Goal: Navigation & Orientation: Find specific page/section

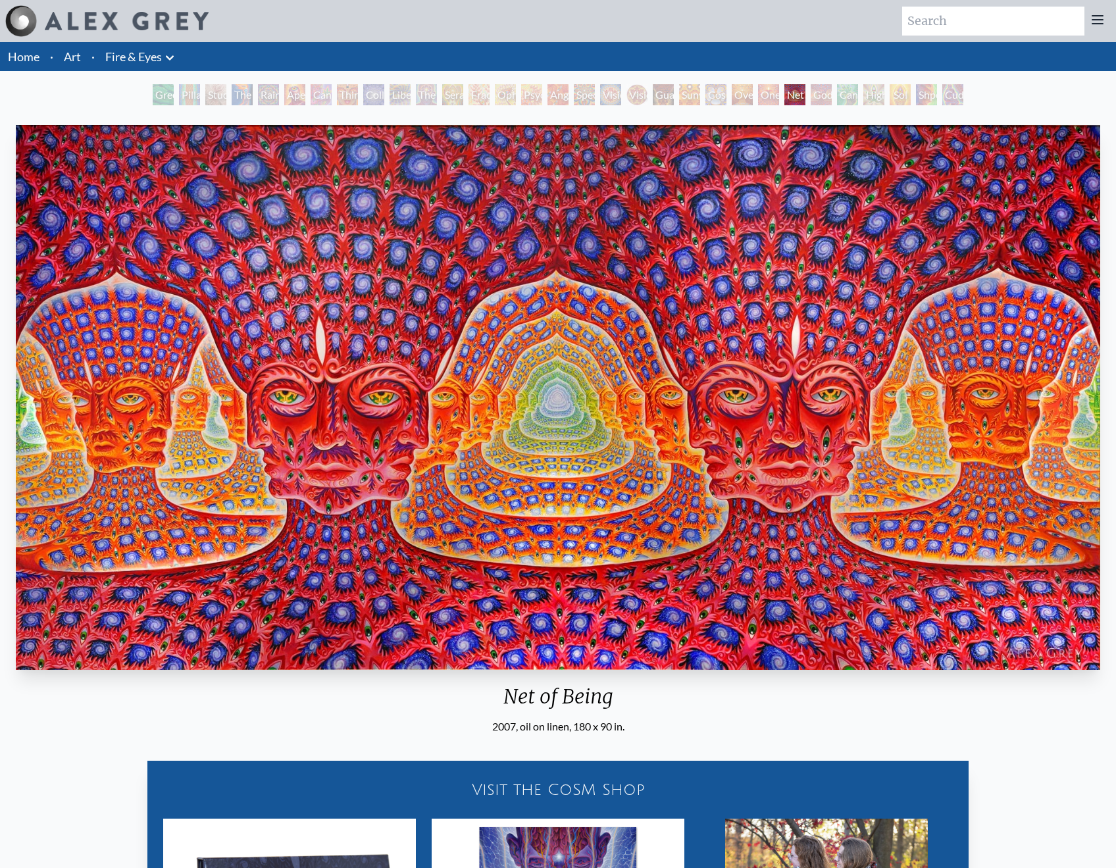
scroll to position [419, 0]
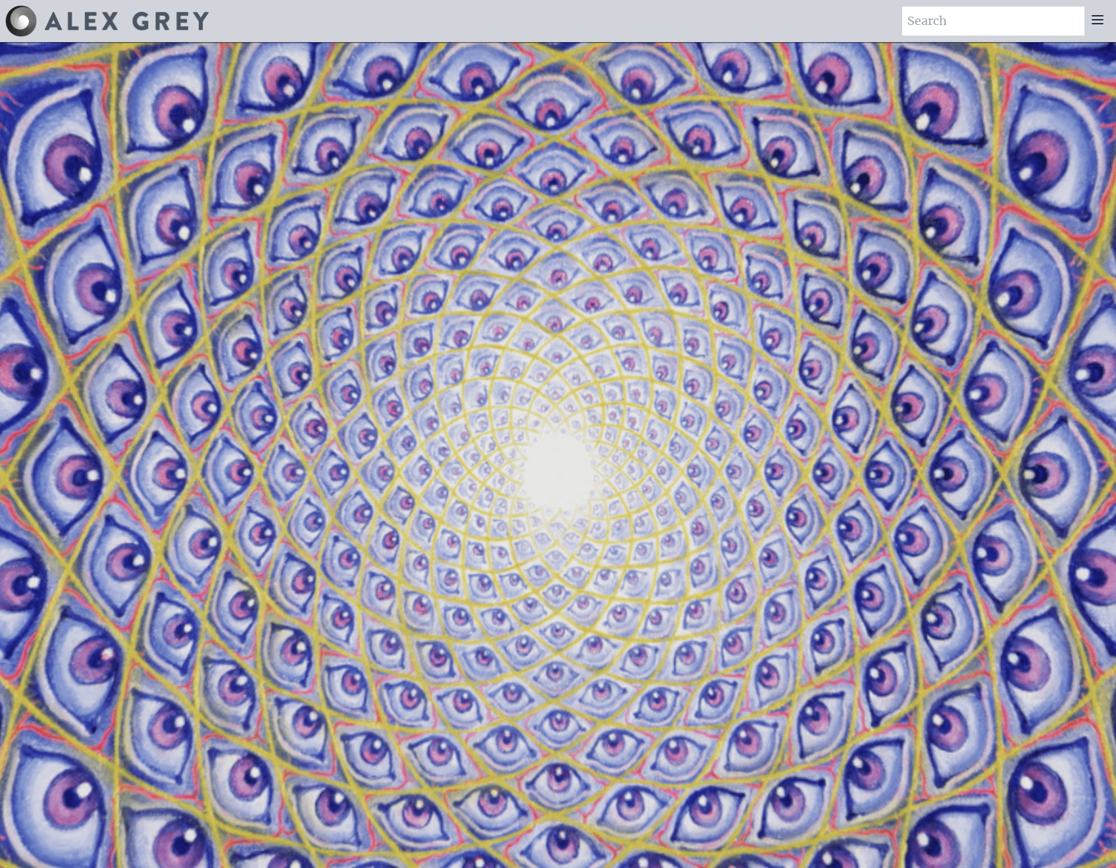
click at [94, 28] on img at bounding box center [127, 21] width 164 height 18
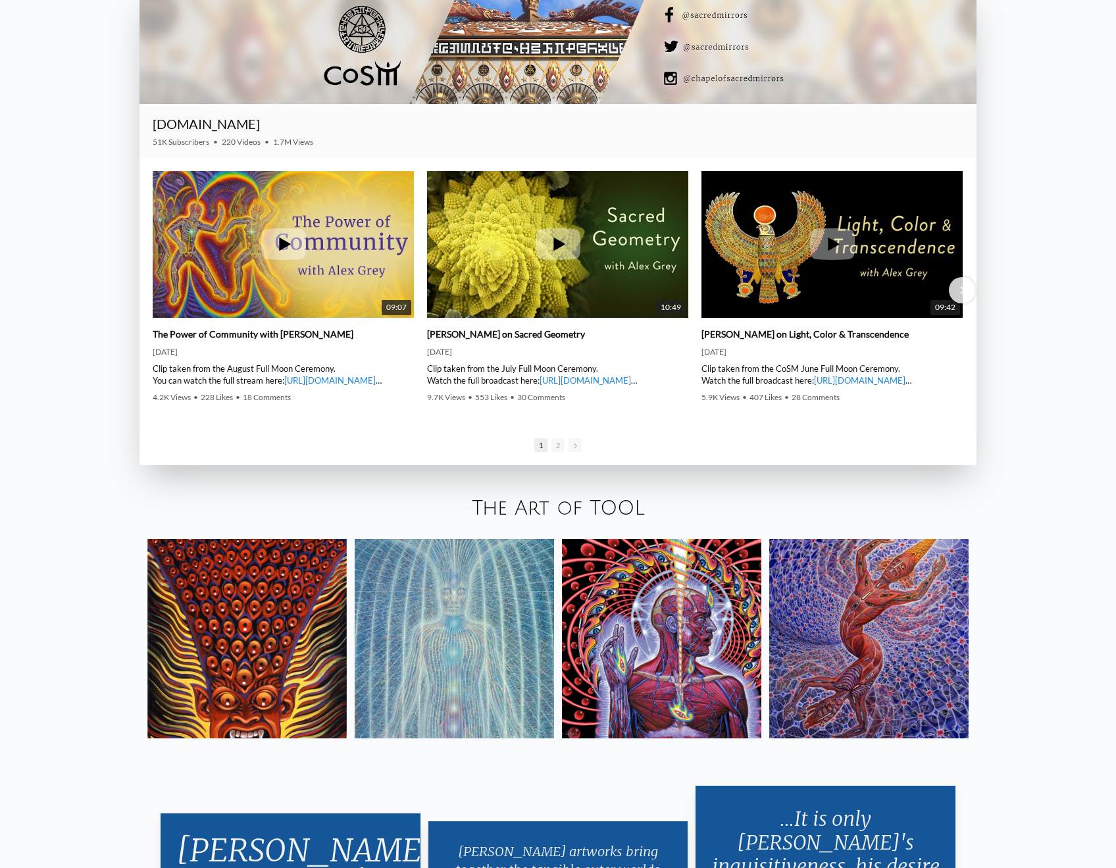
scroll to position [2549, 0]
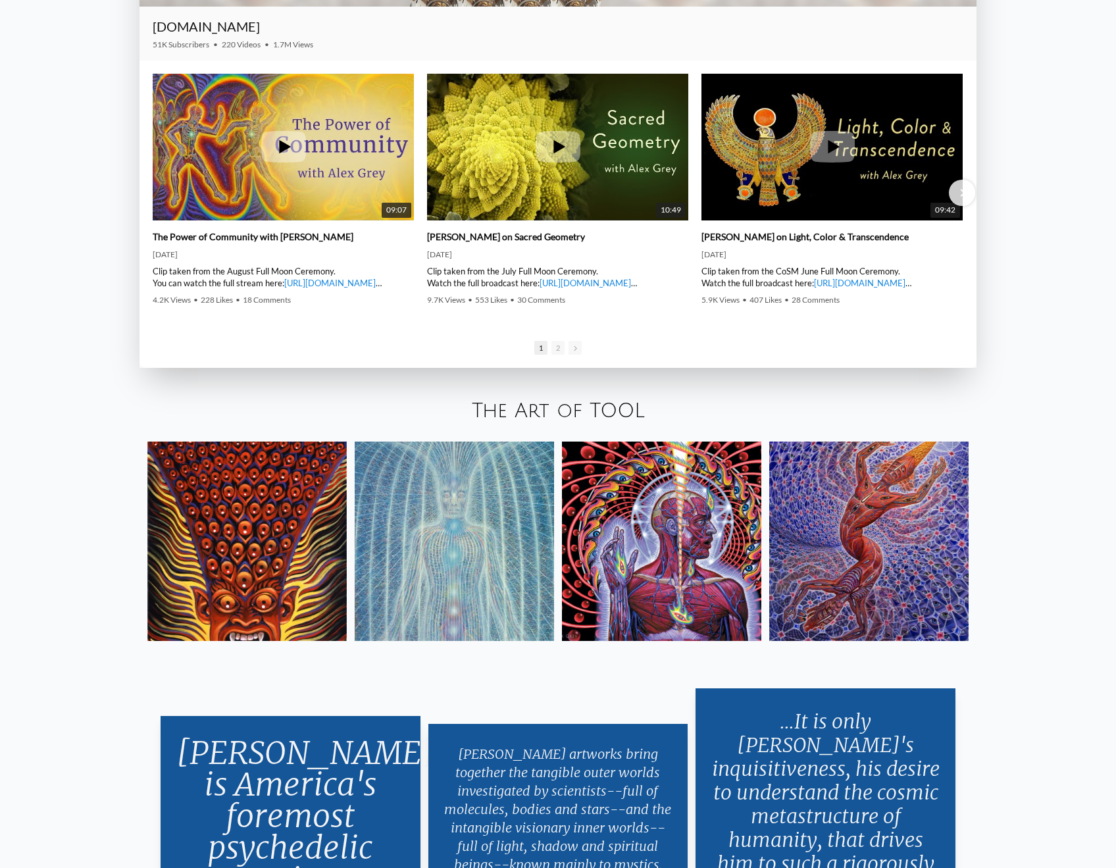
click at [247, 548] on img at bounding box center [246, 541] width 199 height 199
click at [625, 545] on img at bounding box center [661, 541] width 199 height 199
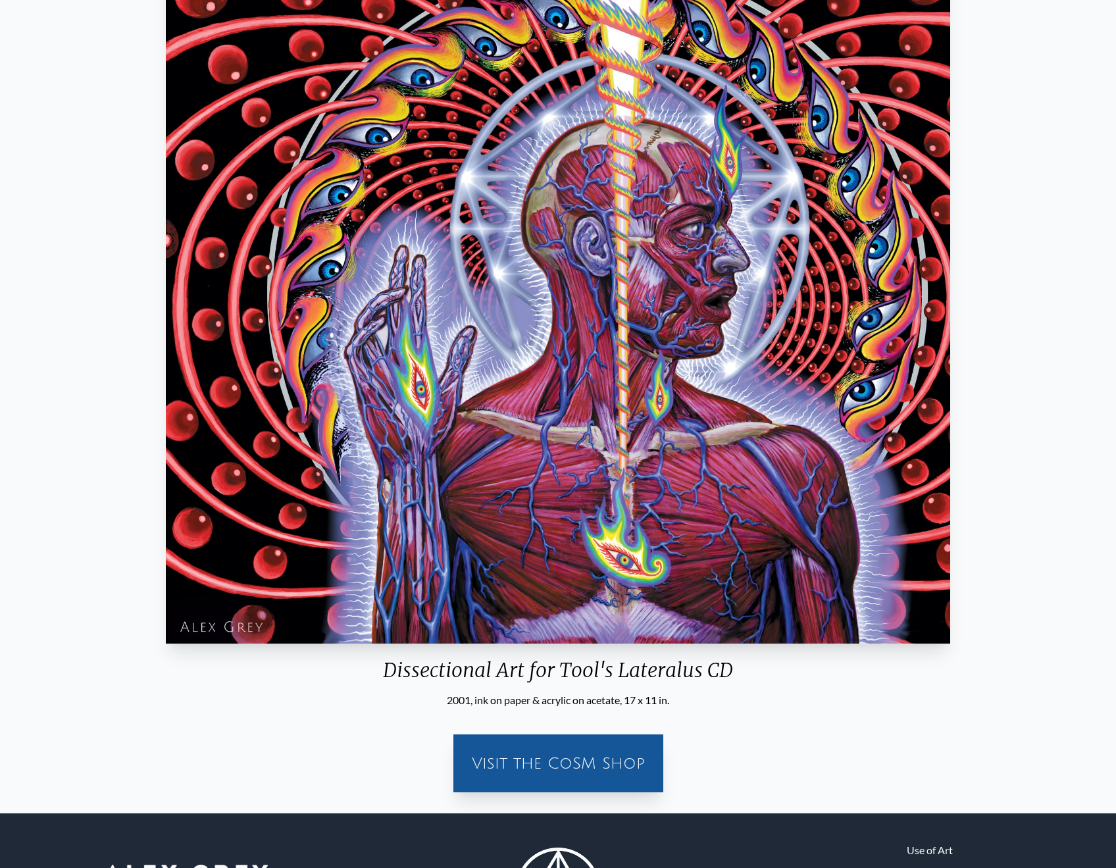
scroll to position [349, 0]
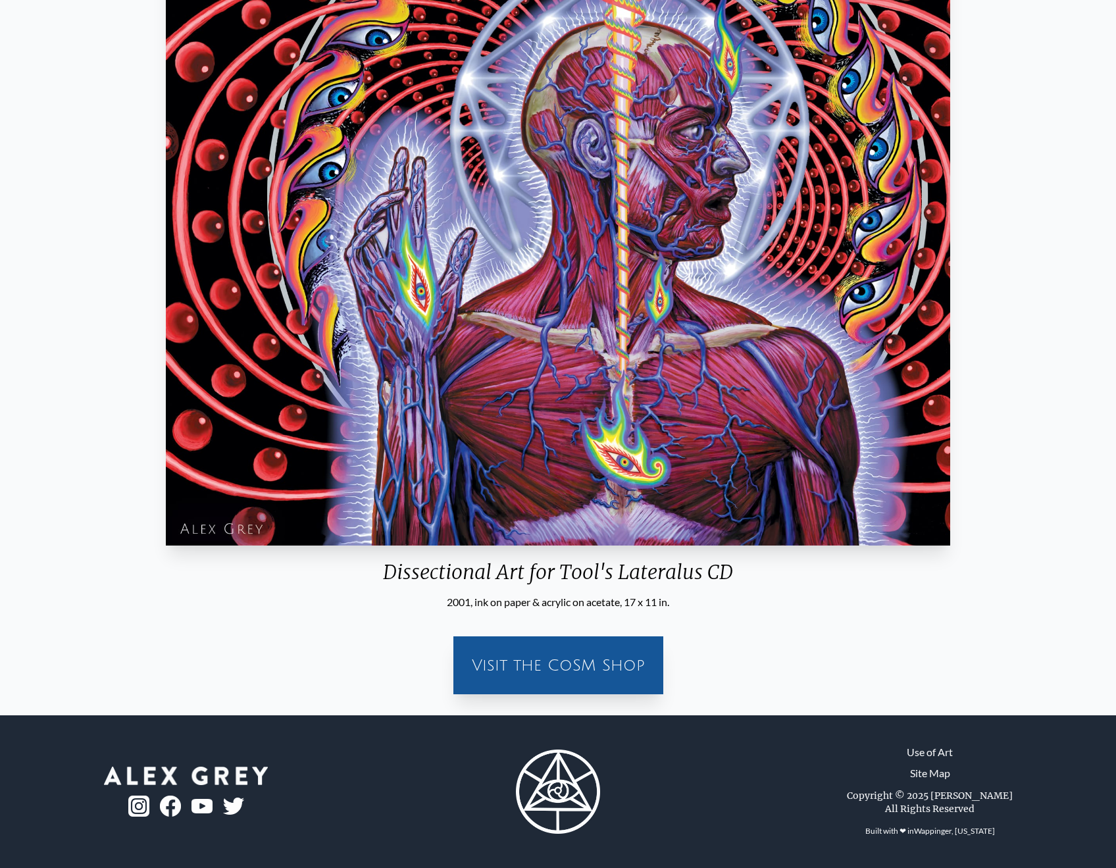
click at [569, 674] on div "Visit the CoSM Shop" at bounding box center [558, 665] width 194 height 42
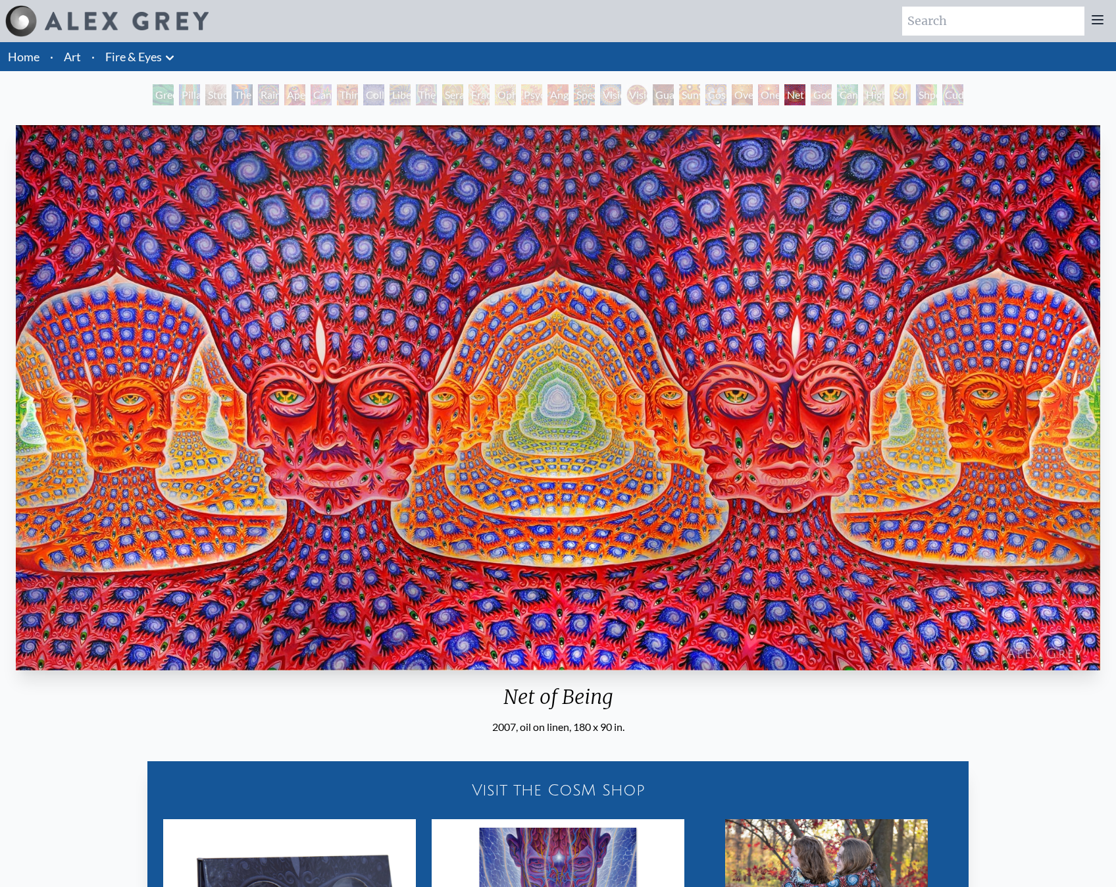
click at [15, 65] on li "Home" at bounding box center [22, 56] width 45 height 29
click at [21, 59] on link "Home" at bounding box center [24, 56] width 32 height 14
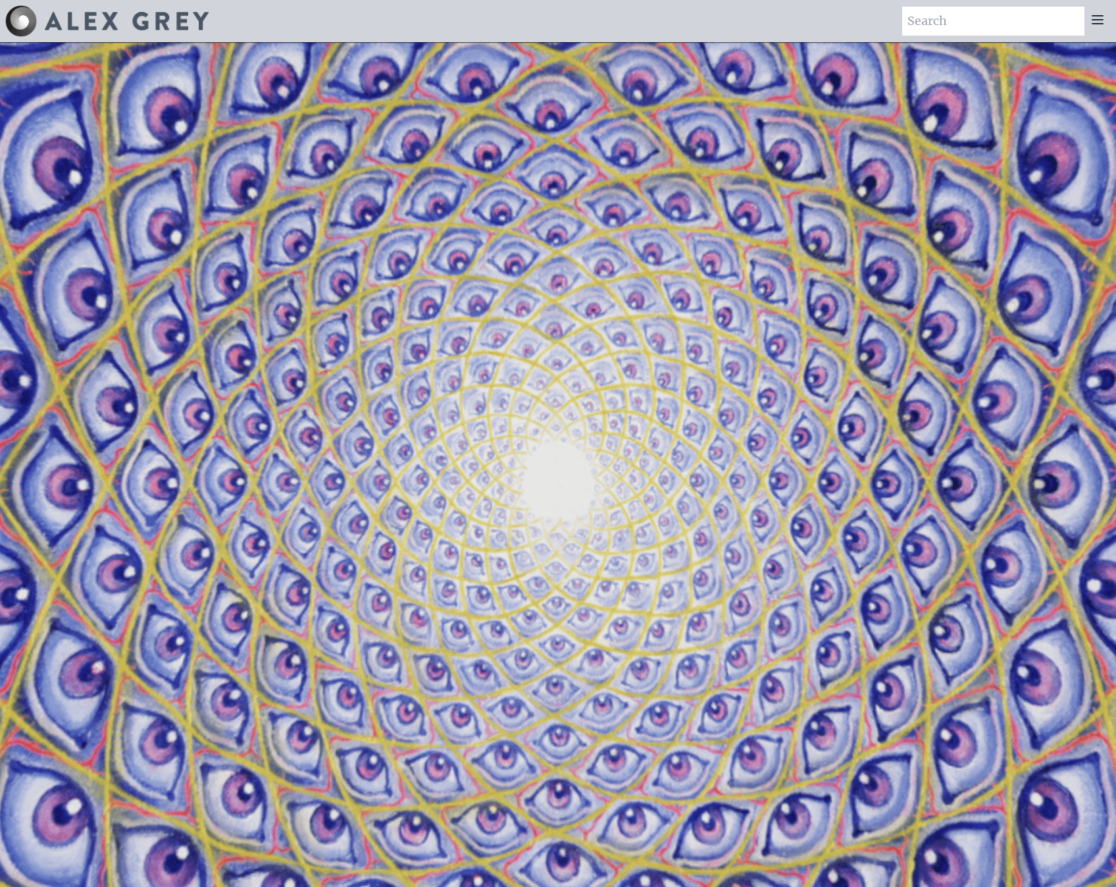
click at [104, 31] on div at bounding box center [106, 21] width 203 height 32
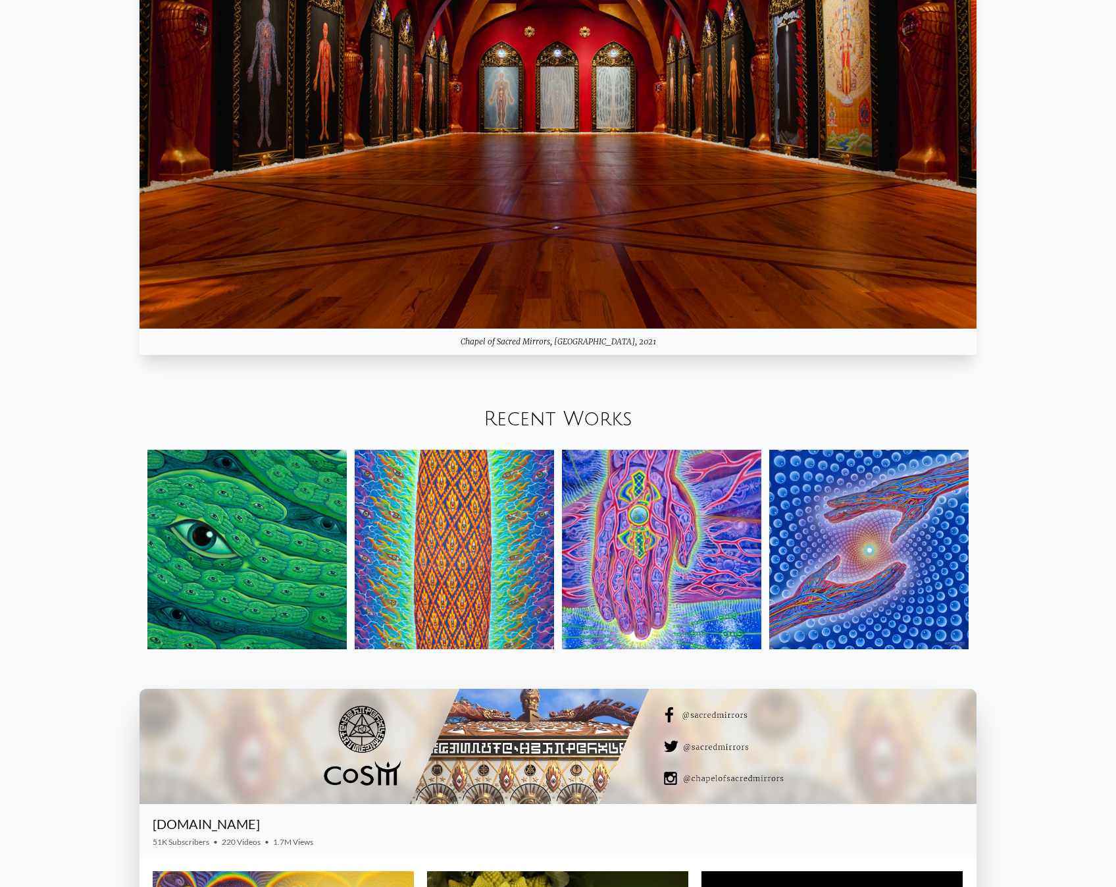
scroll to position [2644, 0]
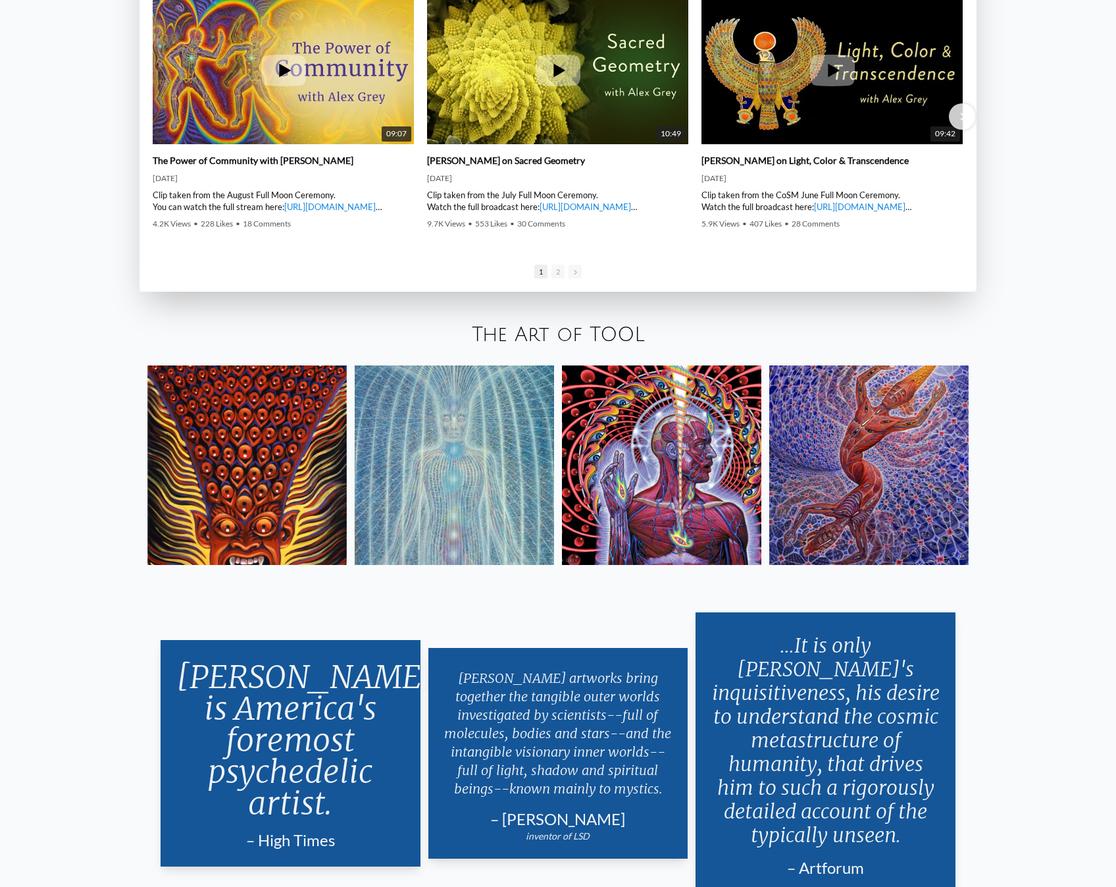
click at [526, 413] on img at bounding box center [454, 464] width 199 height 199
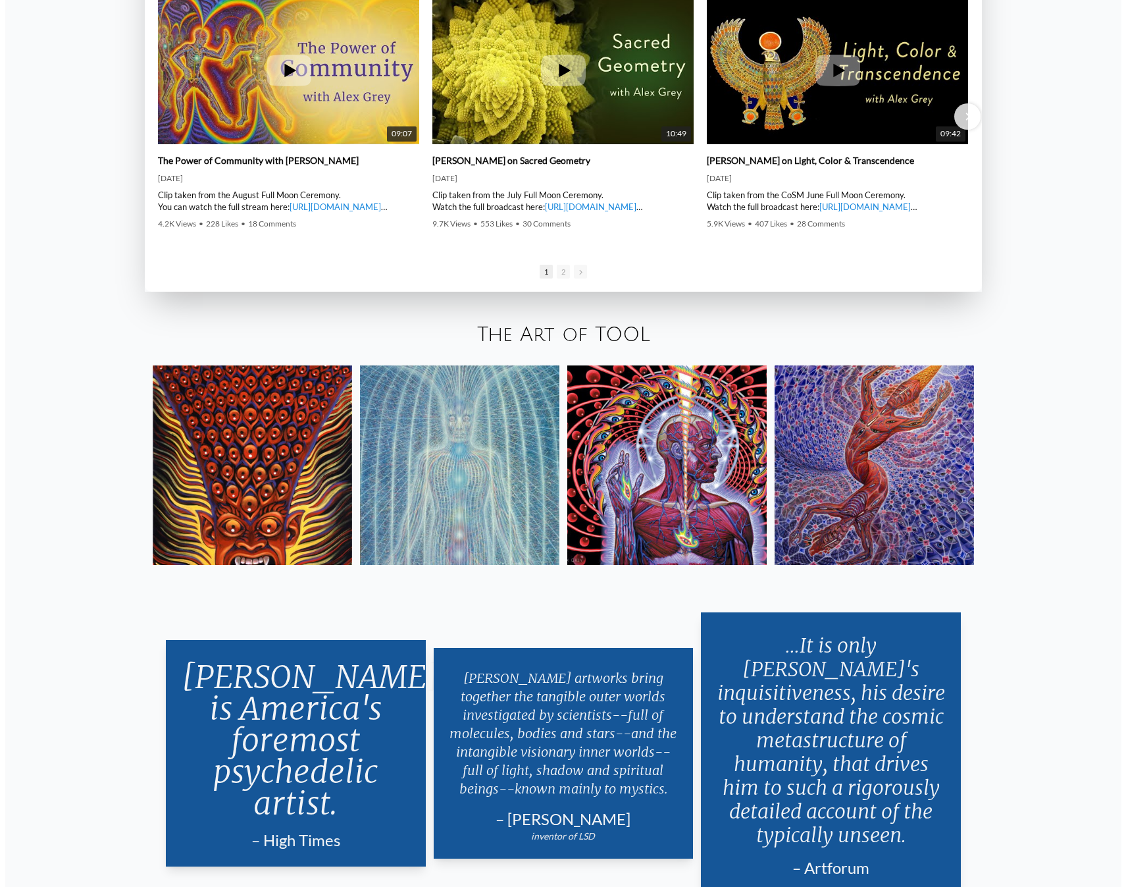
scroll to position [3189, 0]
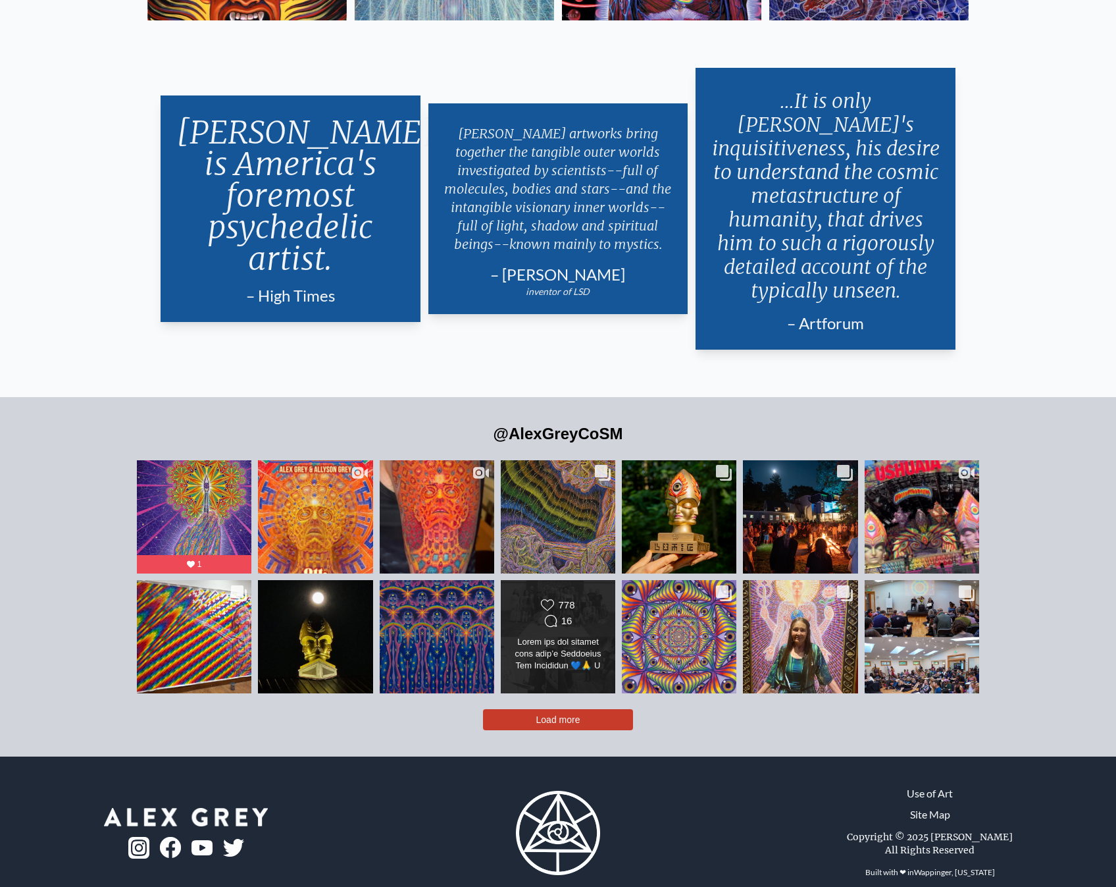
click at [531, 579] on div "Likes Count 778 Comments Count 16" at bounding box center [558, 636] width 116 height 115
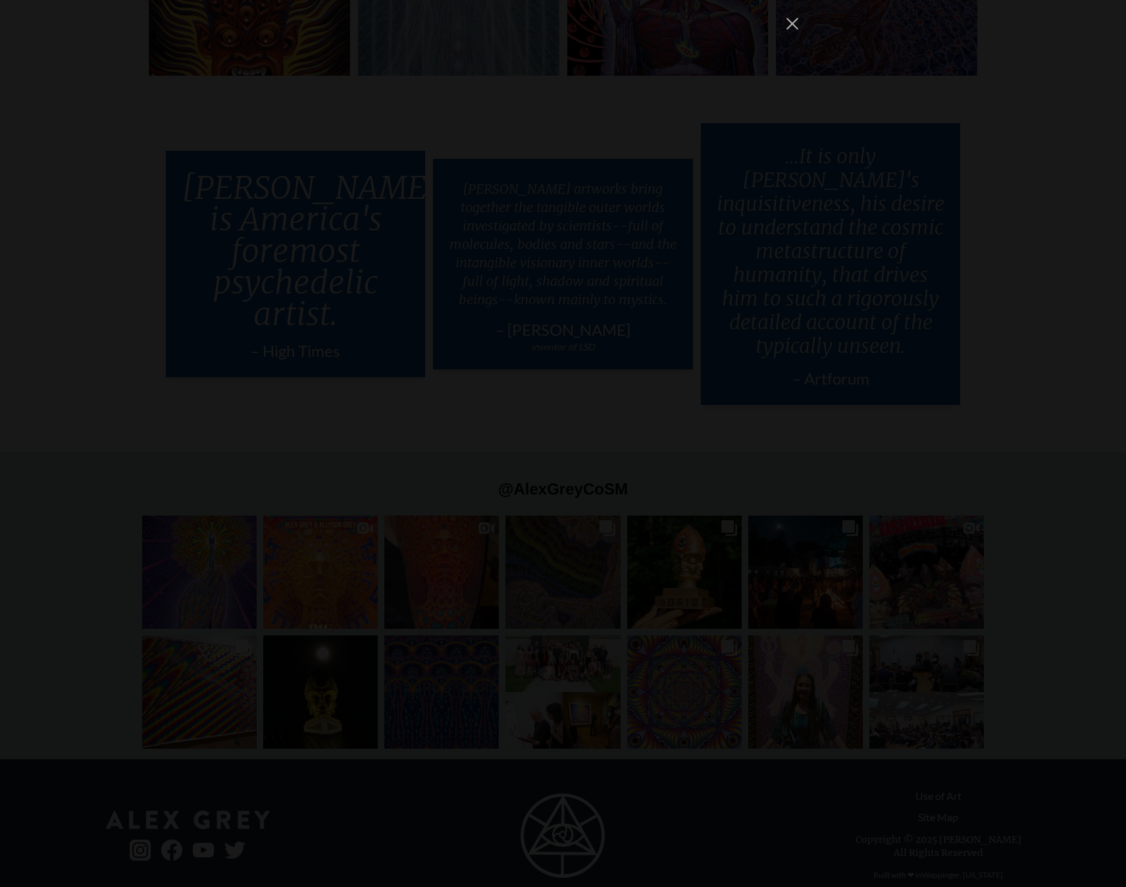
scroll to position [13284, 0]
click at [332, 469] on div "alexgreycosm Follow" at bounding box center [563, 443] width 1126 height 887
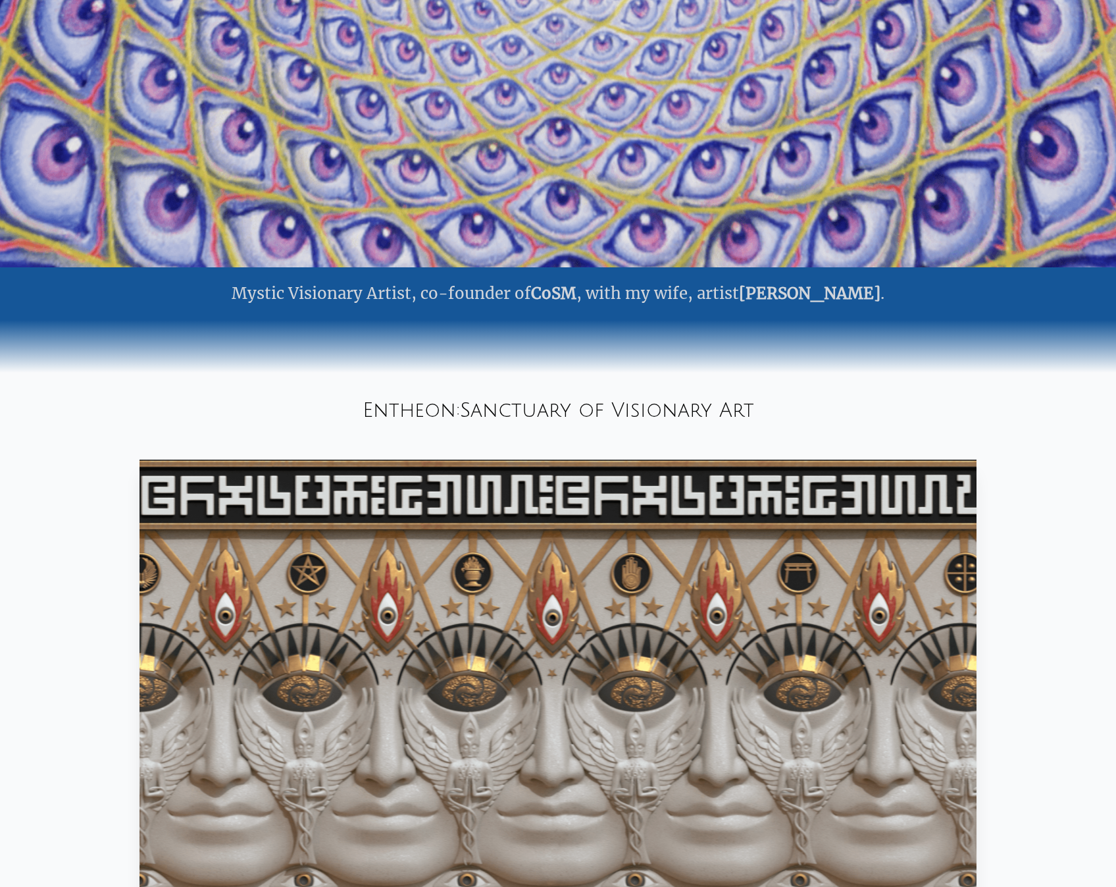
scroll to position [0, 0]
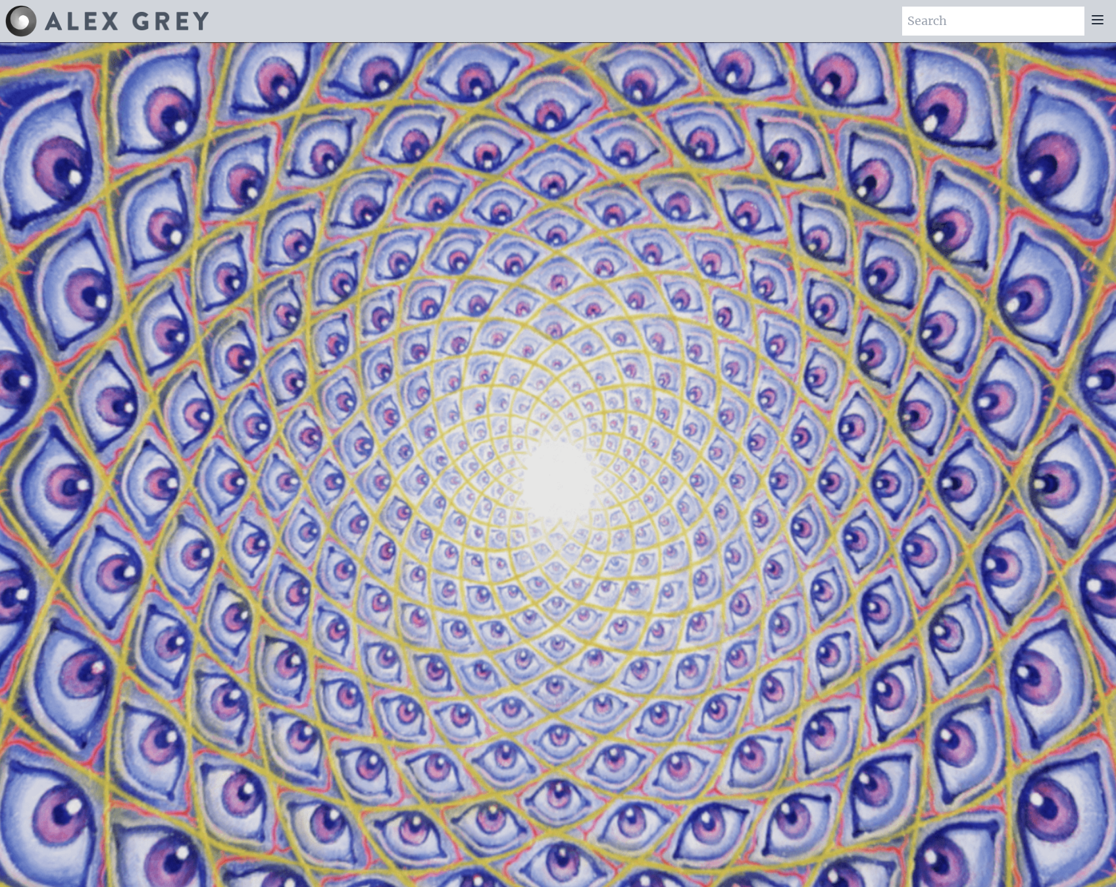
click at [1090, 22] on icon at bounding box center [1098, 20] width 16 height 16
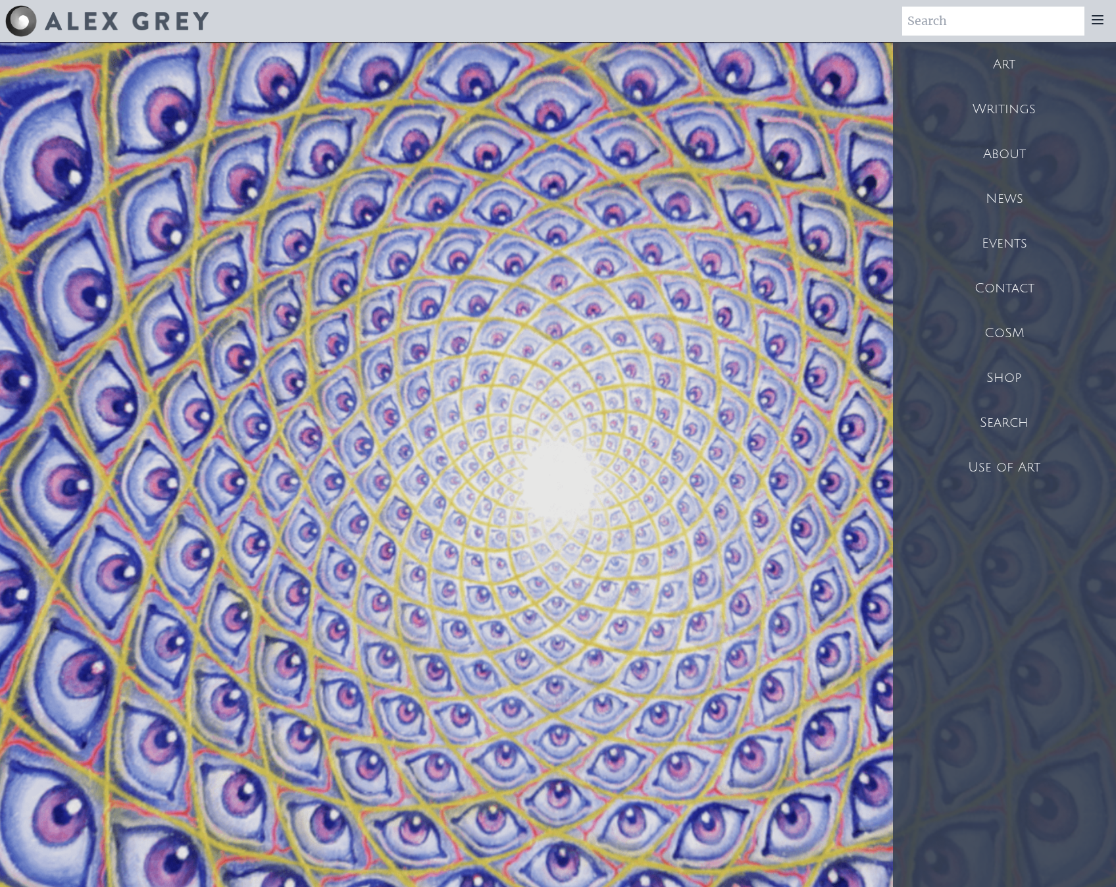
click at [998, 338] on div "CoSM" at bounding box center [1004, 333] width 223 height 45
